Goal: Find specific page/section

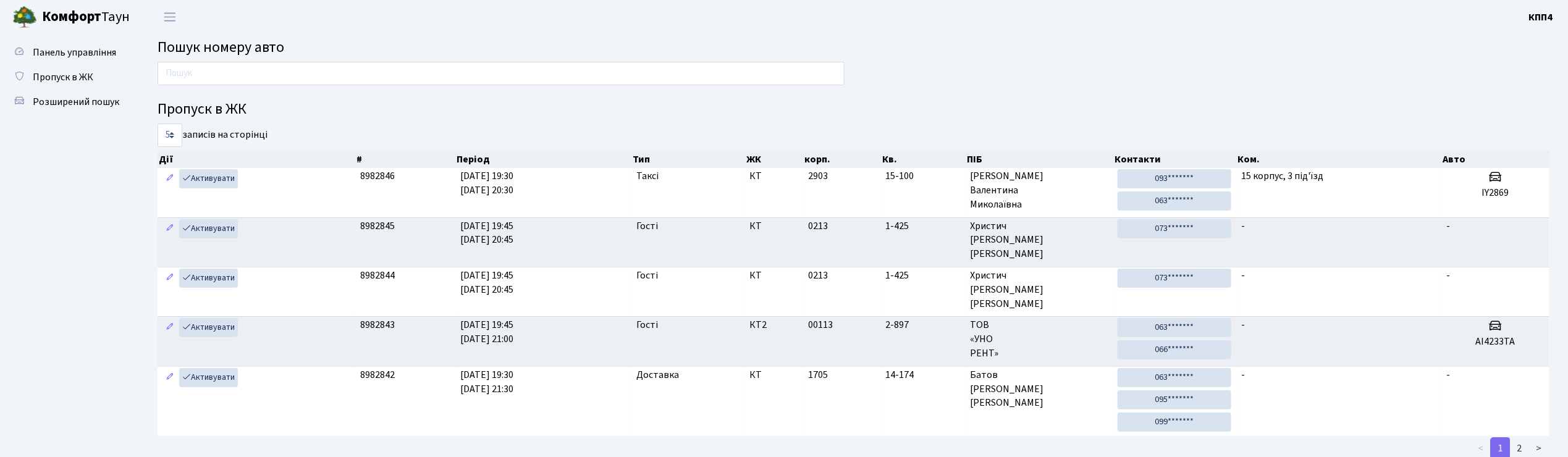
click at [249, 82] on input "text" at bounding box center [501, 73] width 687 height 23
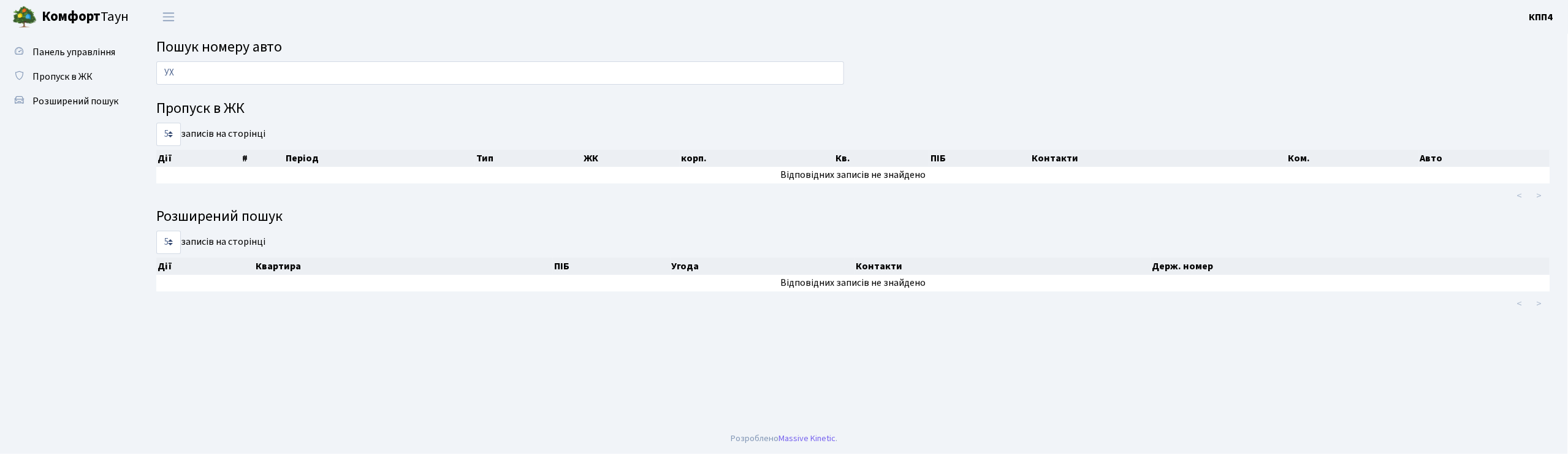
type input "У"
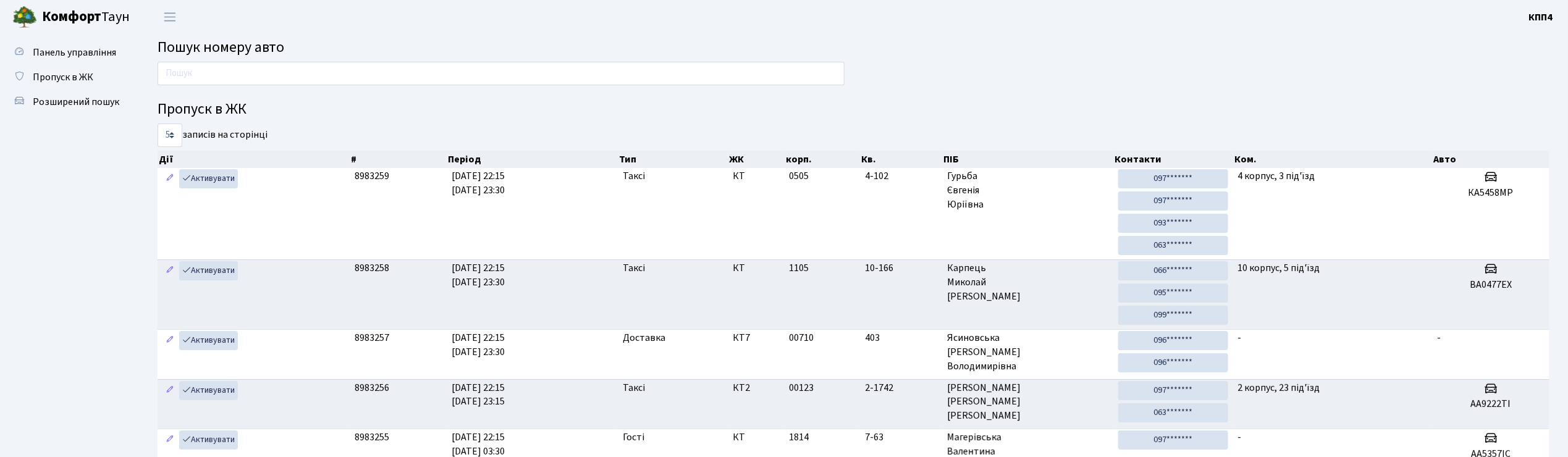
type input "У"
